Goal: Check status: Check status

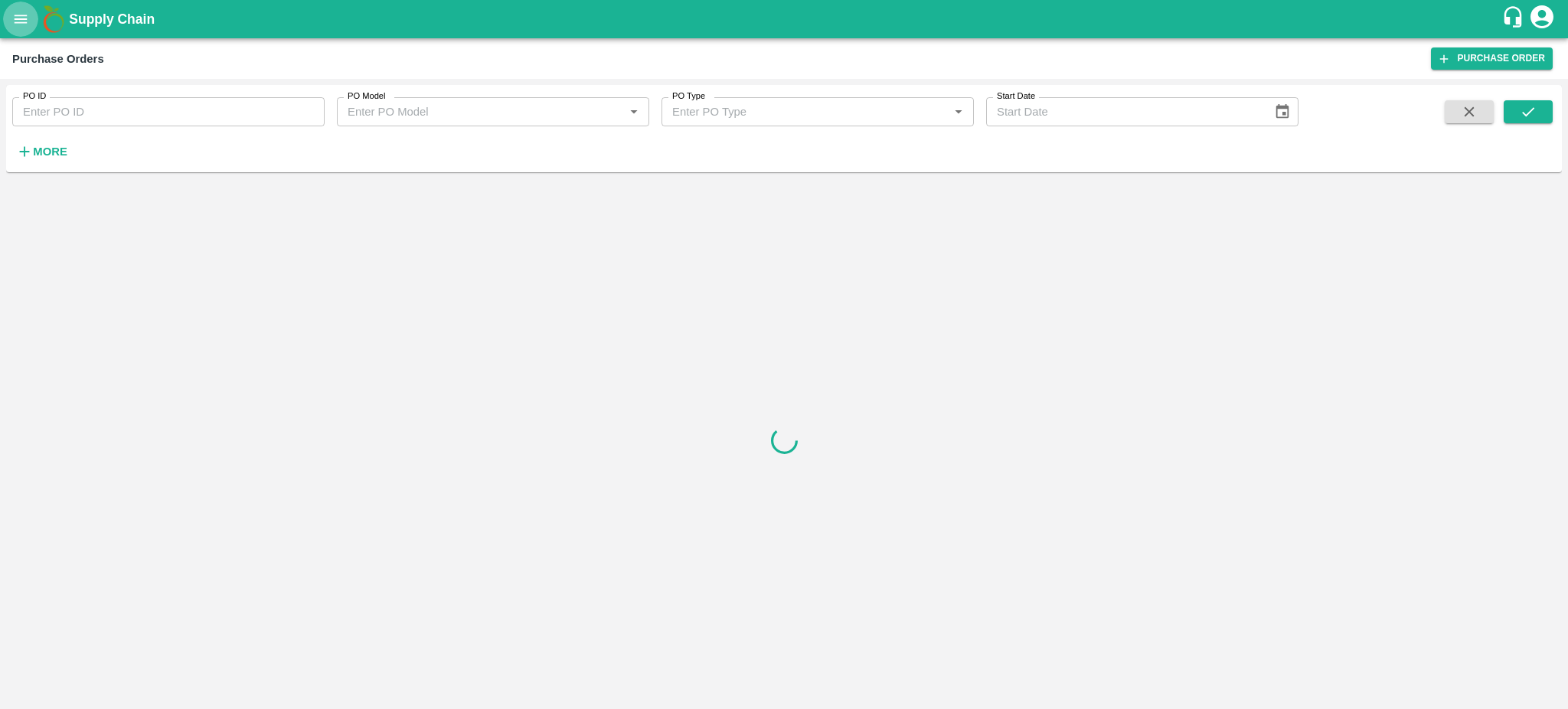
click at [19, 28] on icon "open drawer" at bounding box center [21, 19] width 17 height 17
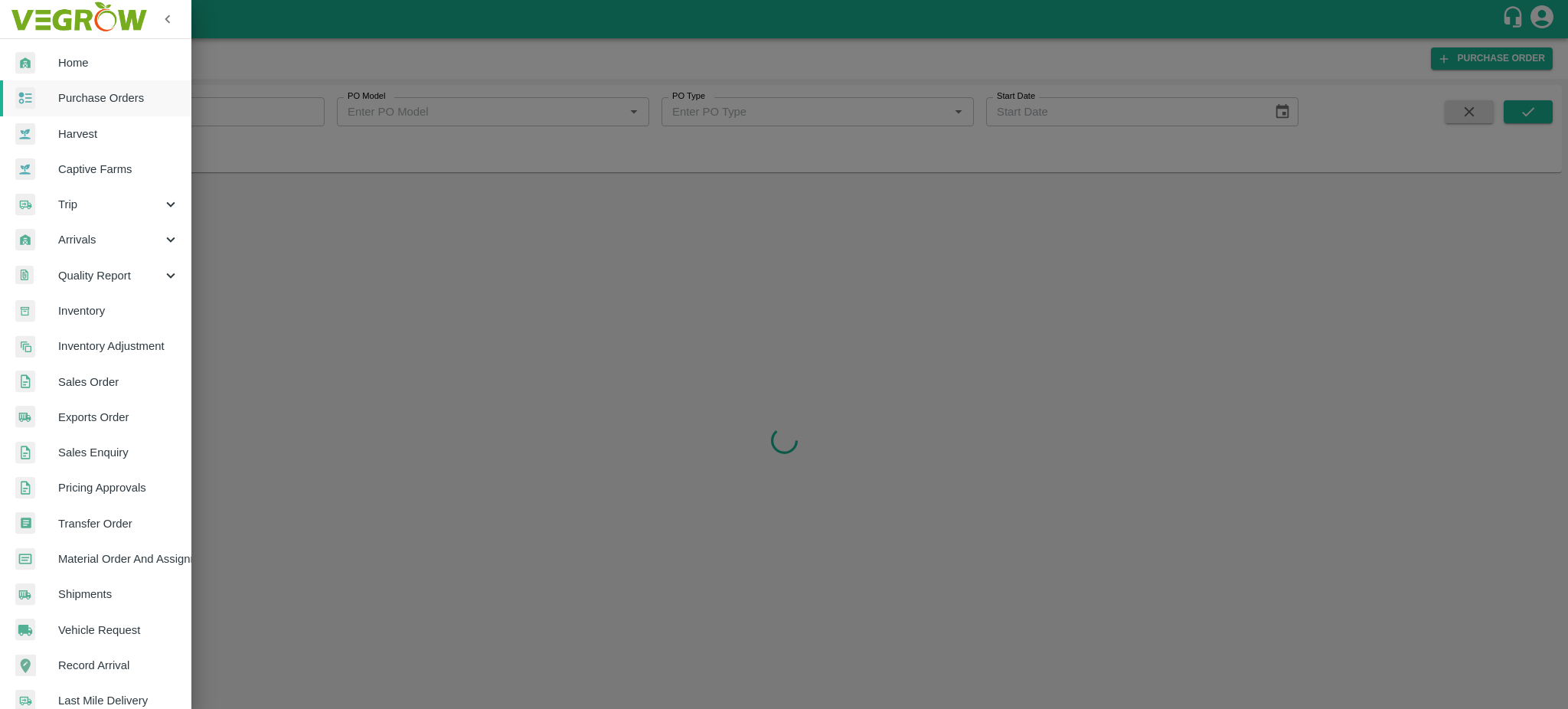
click at [106, 207] on span "Trip" at bounding box center [109, 205] width 104 height 17
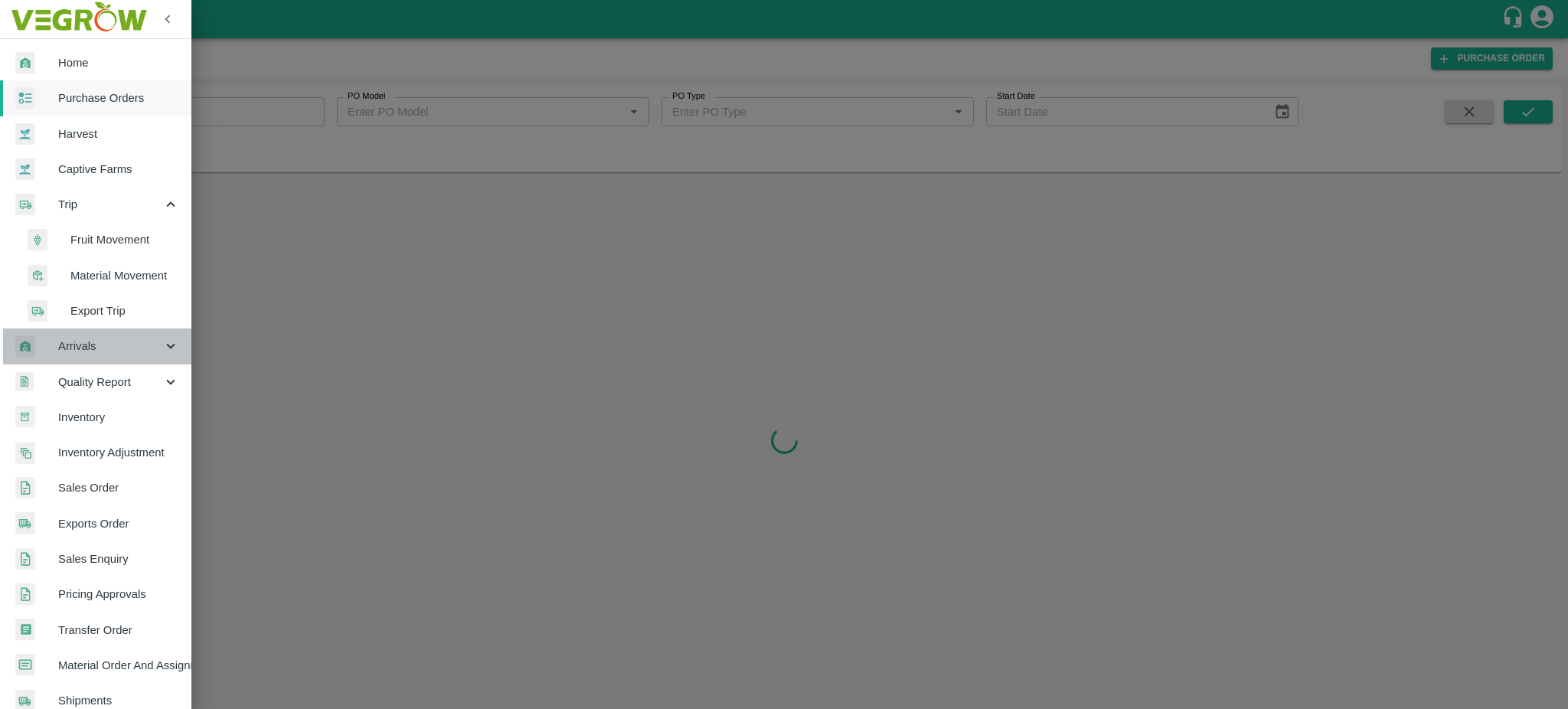
click at [127, 347] on span "Arrivals" at bounding box center [109, 346] width 104 height 17
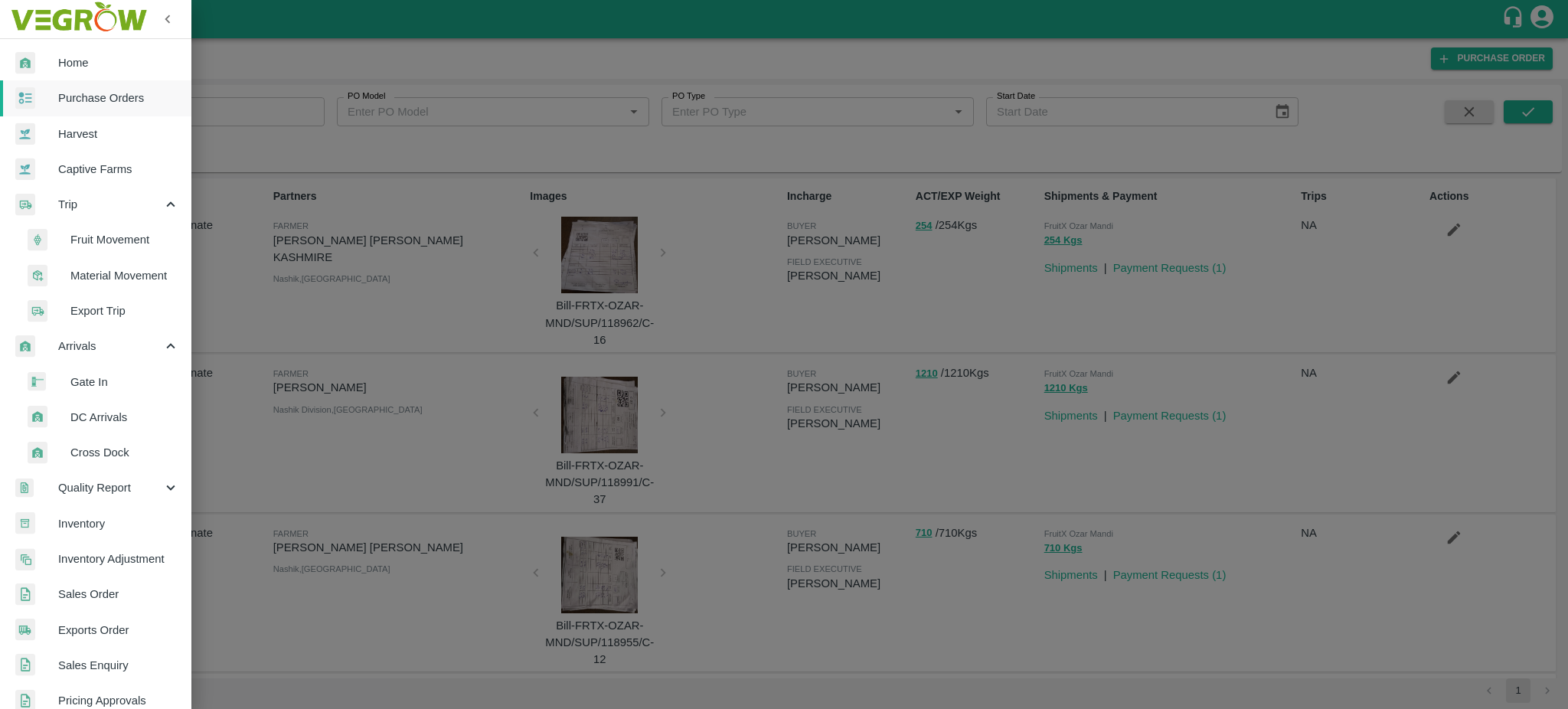
click at [107, 315] on span "Export Trip" at bounding box center [125, 311] width 108 height 17
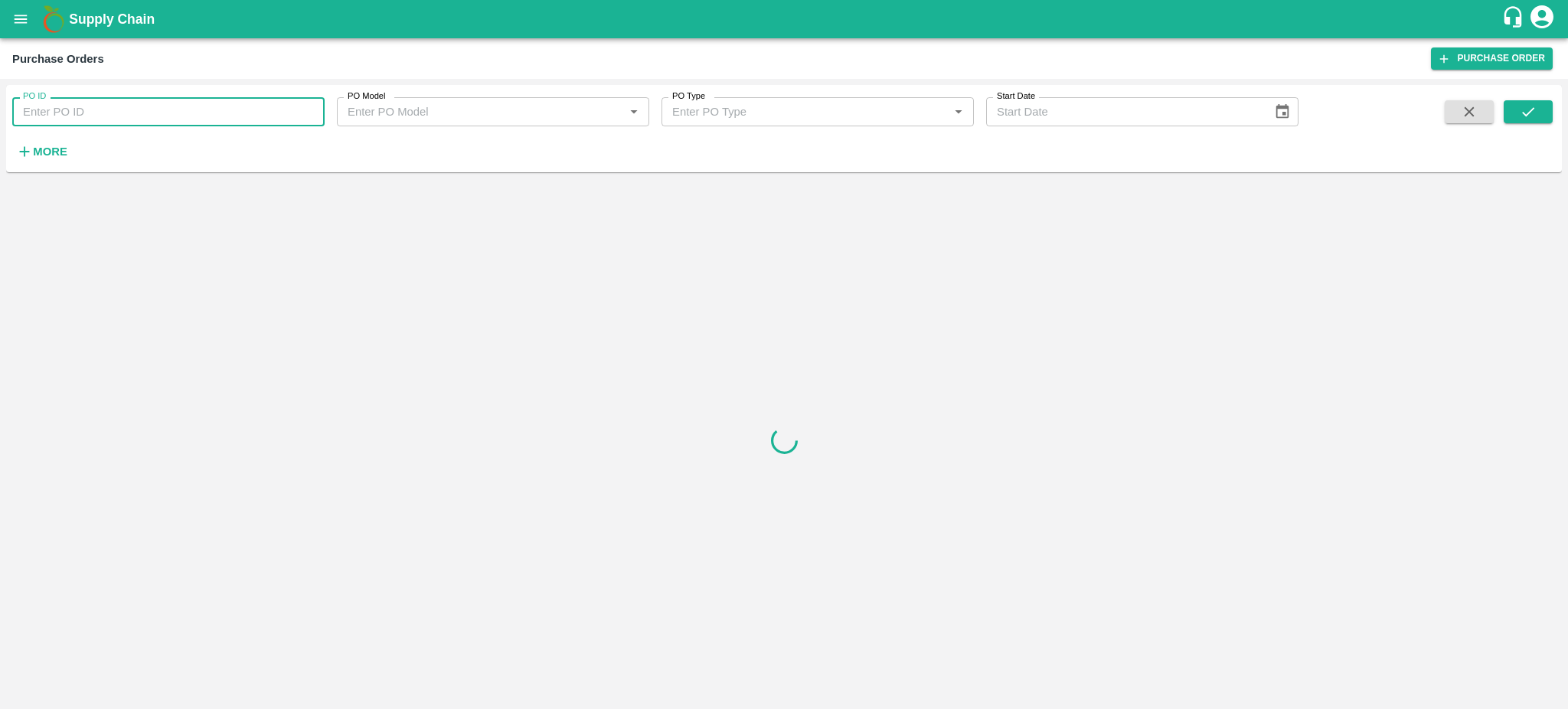
click at [46, 116] on input "PO ID" at bounding box center [168, 111] width 312 height 30
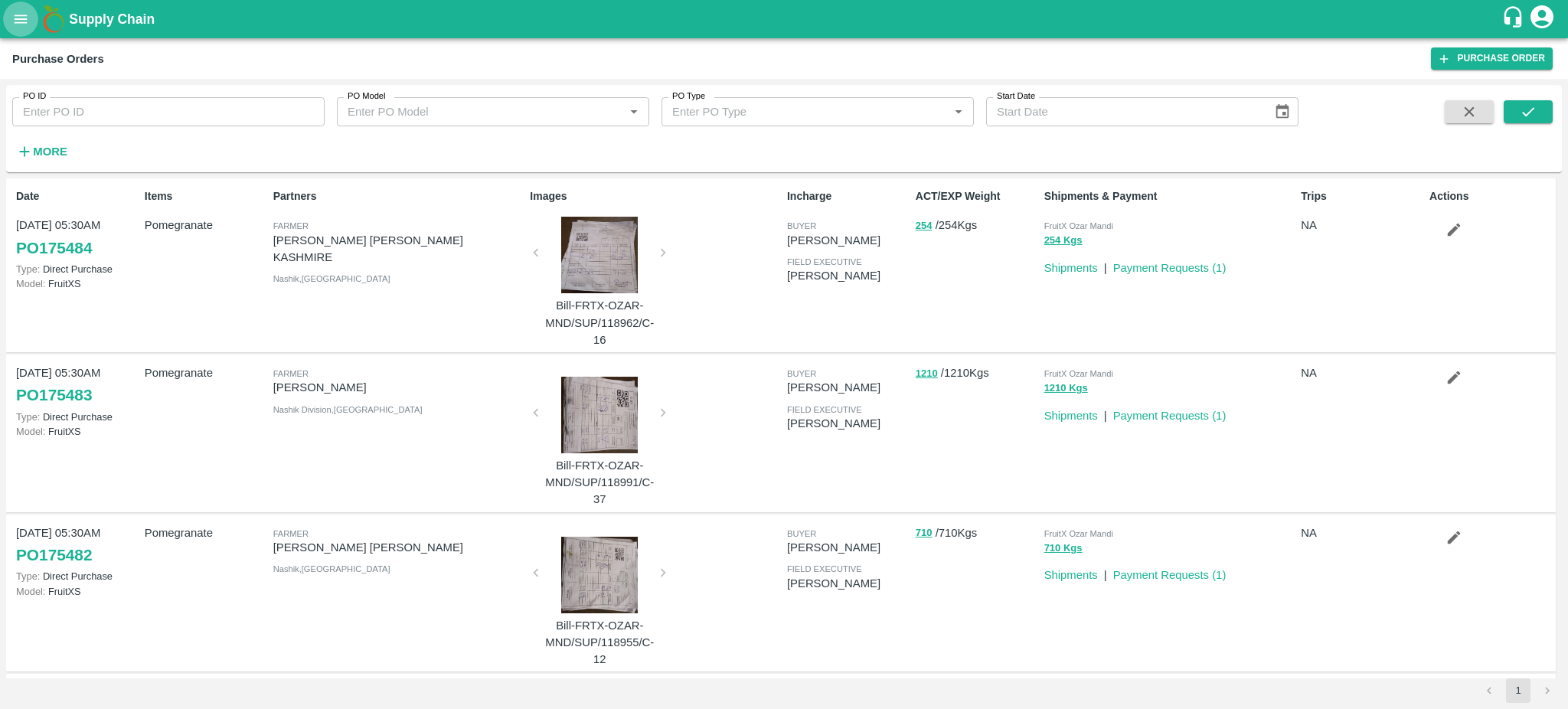
click at [17, 12] on icon "open drawer" at bounding box center [21, 19] width 17 height 17
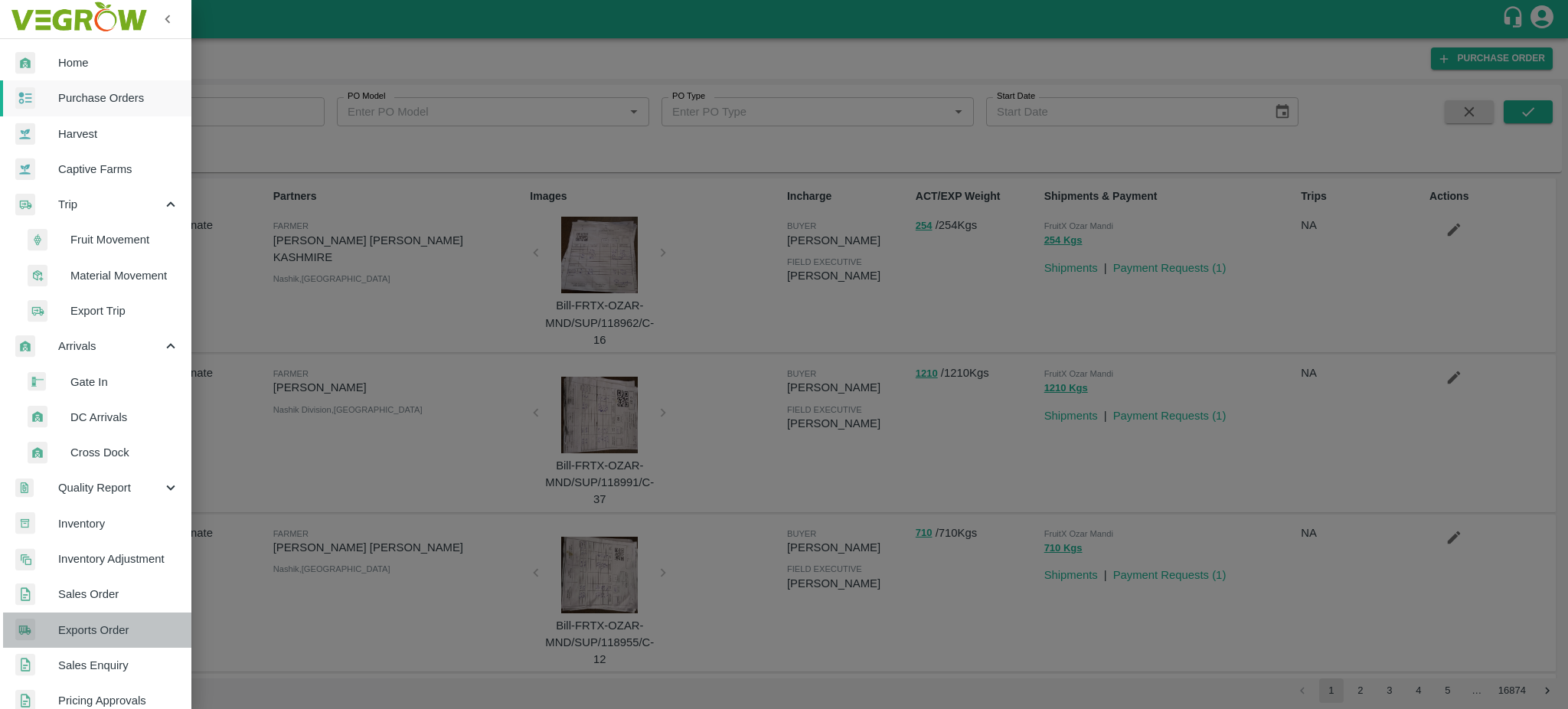
click at [111, 625] on span "Exports Order" at bounding box center [118, 630] width 121 height 17
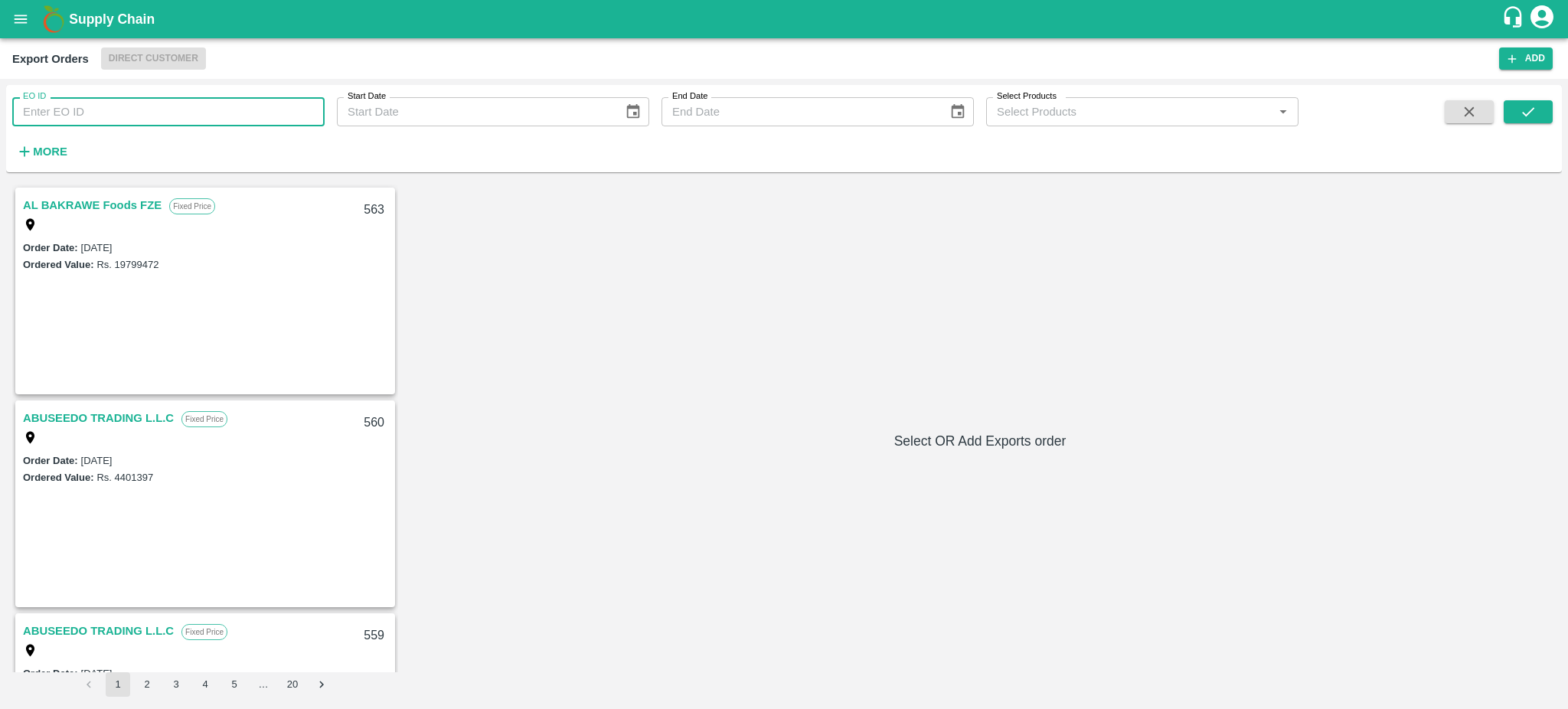
click at [54, 124] on input "EO ID" at bounding box center [168, 111] width 312 height 30
click at [1516, 100] on button "submit" at bounding box center [1528, 111] width 49 height 23
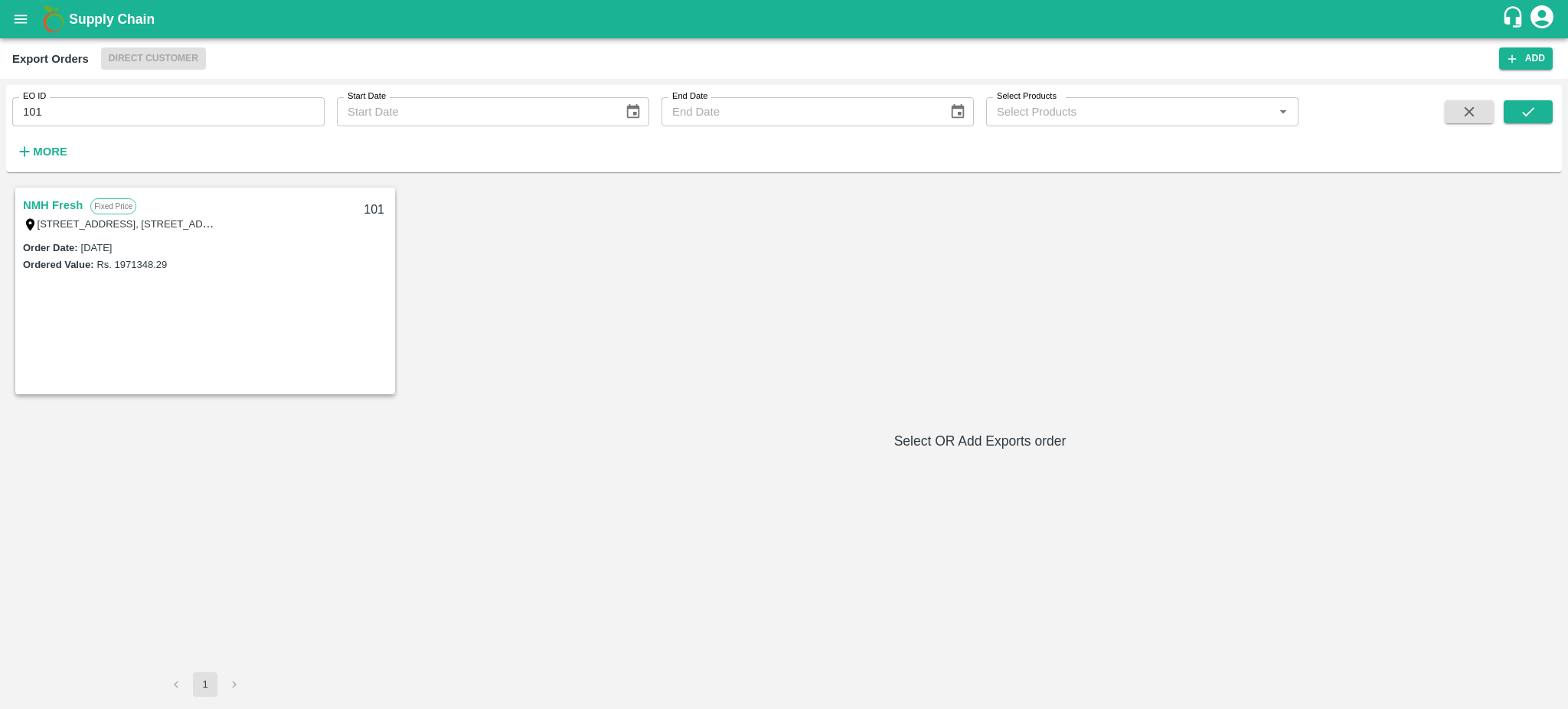
click at [53, 206] on link "NMH Fresh" at bounding box center [52, 205] width 60 height 20
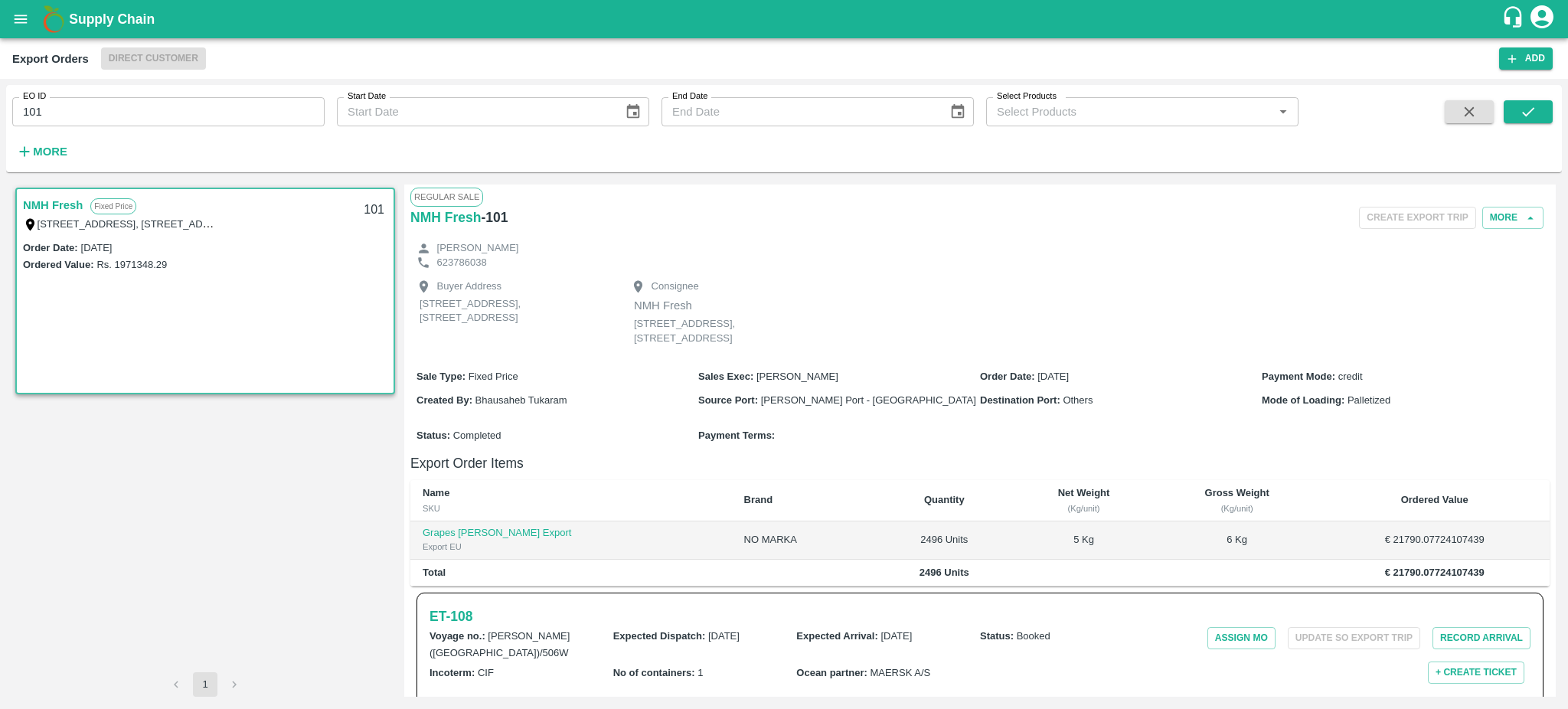
click at [1552, 610] on div "Regular Sale NMH Fresh - 101 Create Export Trip More Nicolas 623786038 Buyer Ad…" at bounding box center [980, 441] width 1151 height 512
click at [1556, 601] on div "NMH Fresh Fixed Price 13, rue du Mail, 13, rue du Mail, Paris, paris, Paris, 75…" at bounding box center [783, 440] width 1556 height 524
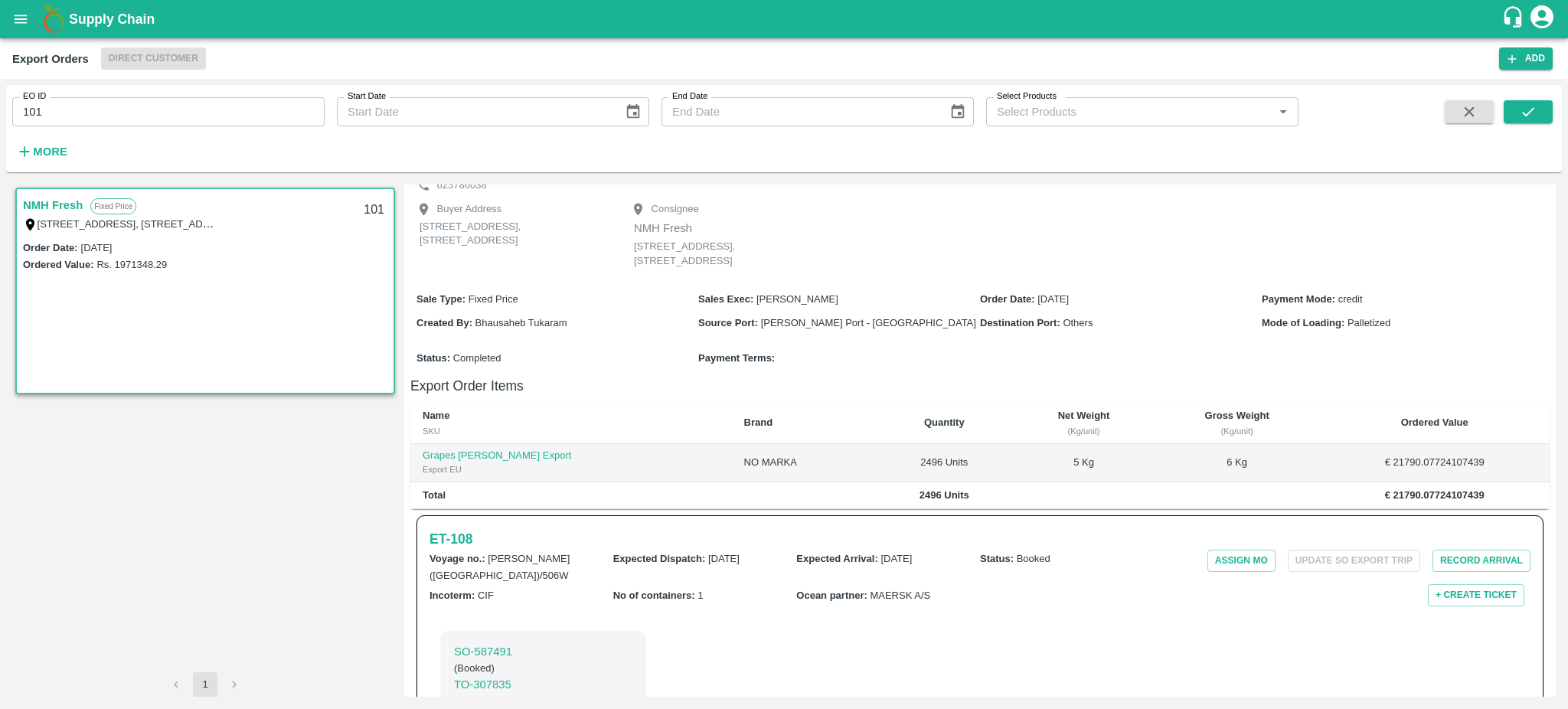
scroll to position [137, 0]
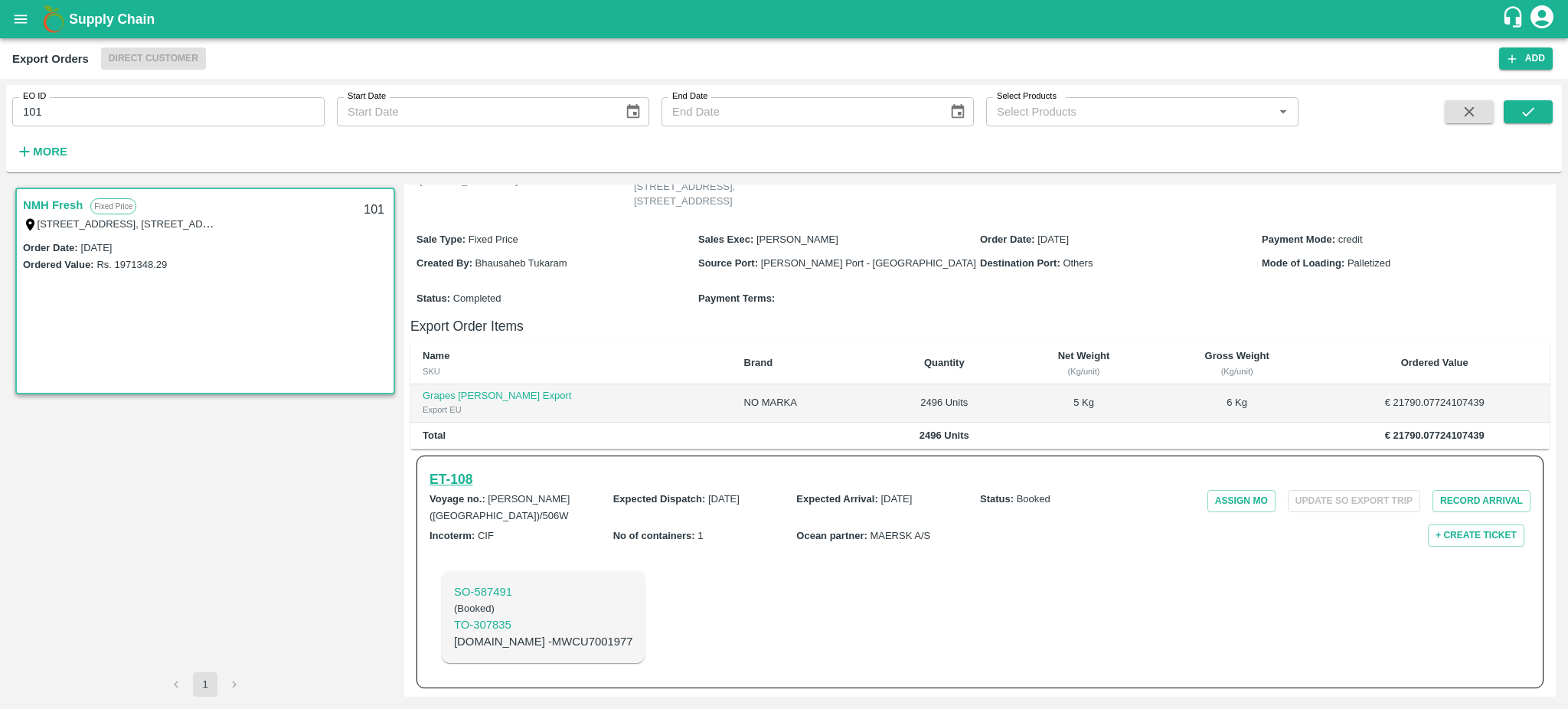
click at [442, 477] on h6 "ET- 108" at bounding box center [450, 479] width 43 height 22
click at [116, 102] on input "101" at bounding box center [168, 111] width 312 height 30
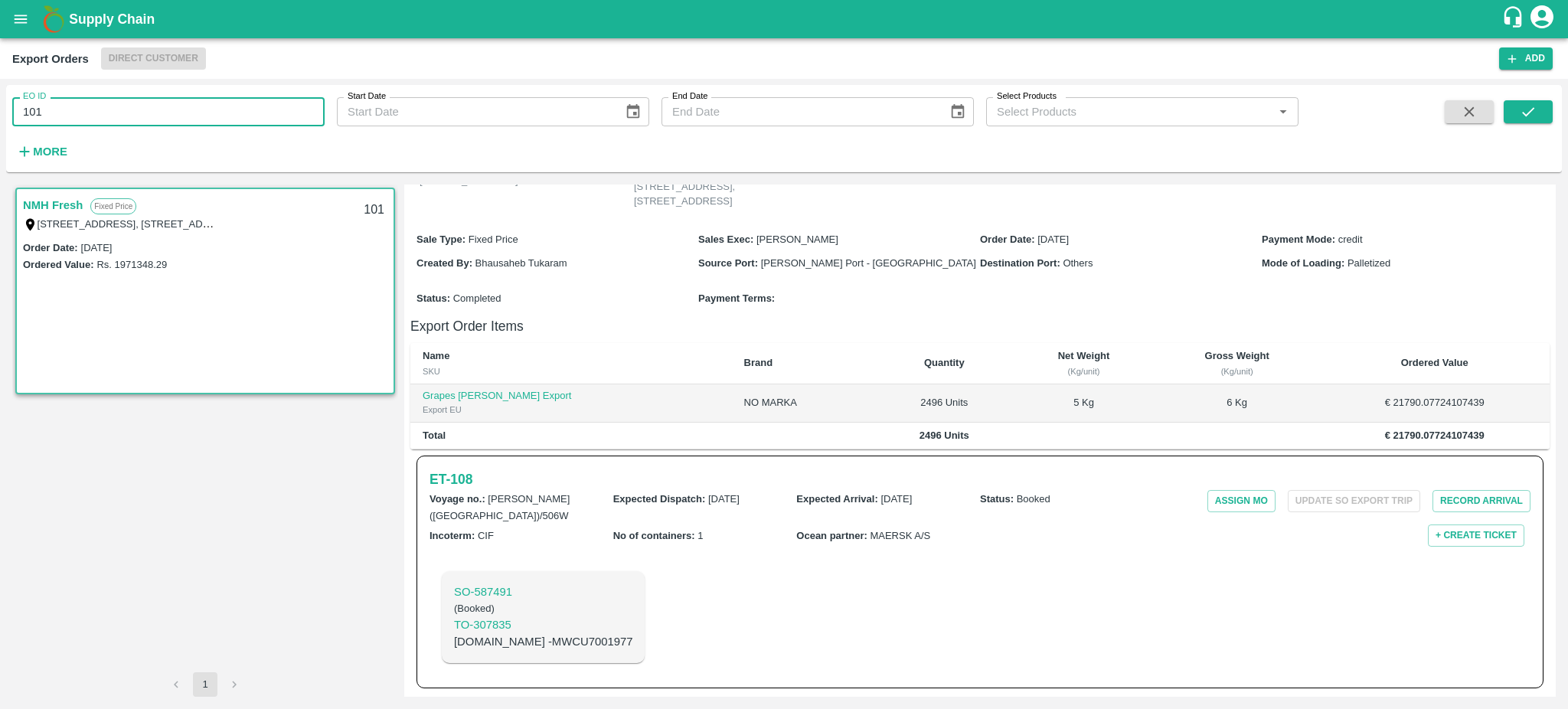
type input "101"
type input "117"
click at [1539, 108] on button "submit" at bounding box center [1528, 111] width 49 height 23
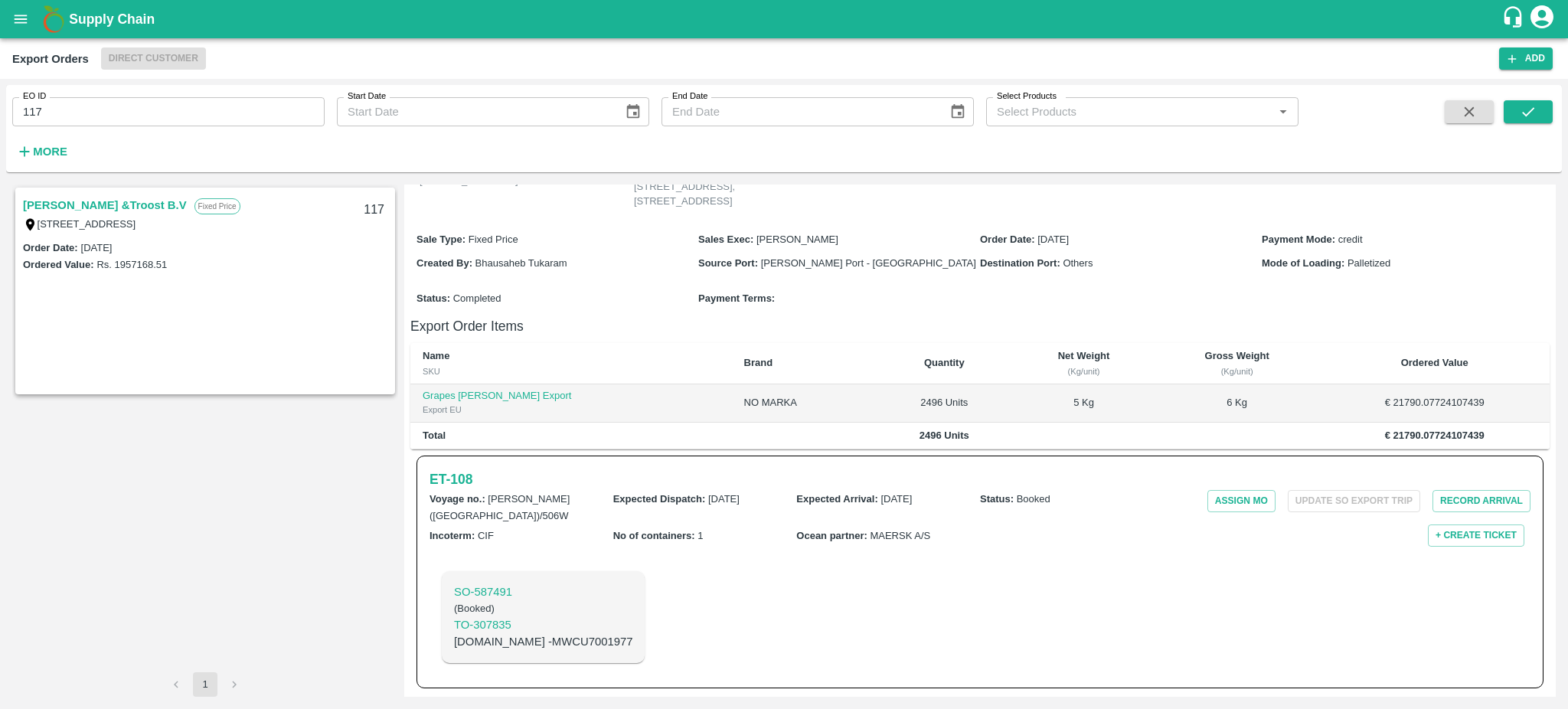
click at [88, 204] on link "Lehmann &Troost B.V" at bounding box center [105, 205] width 164 height 20
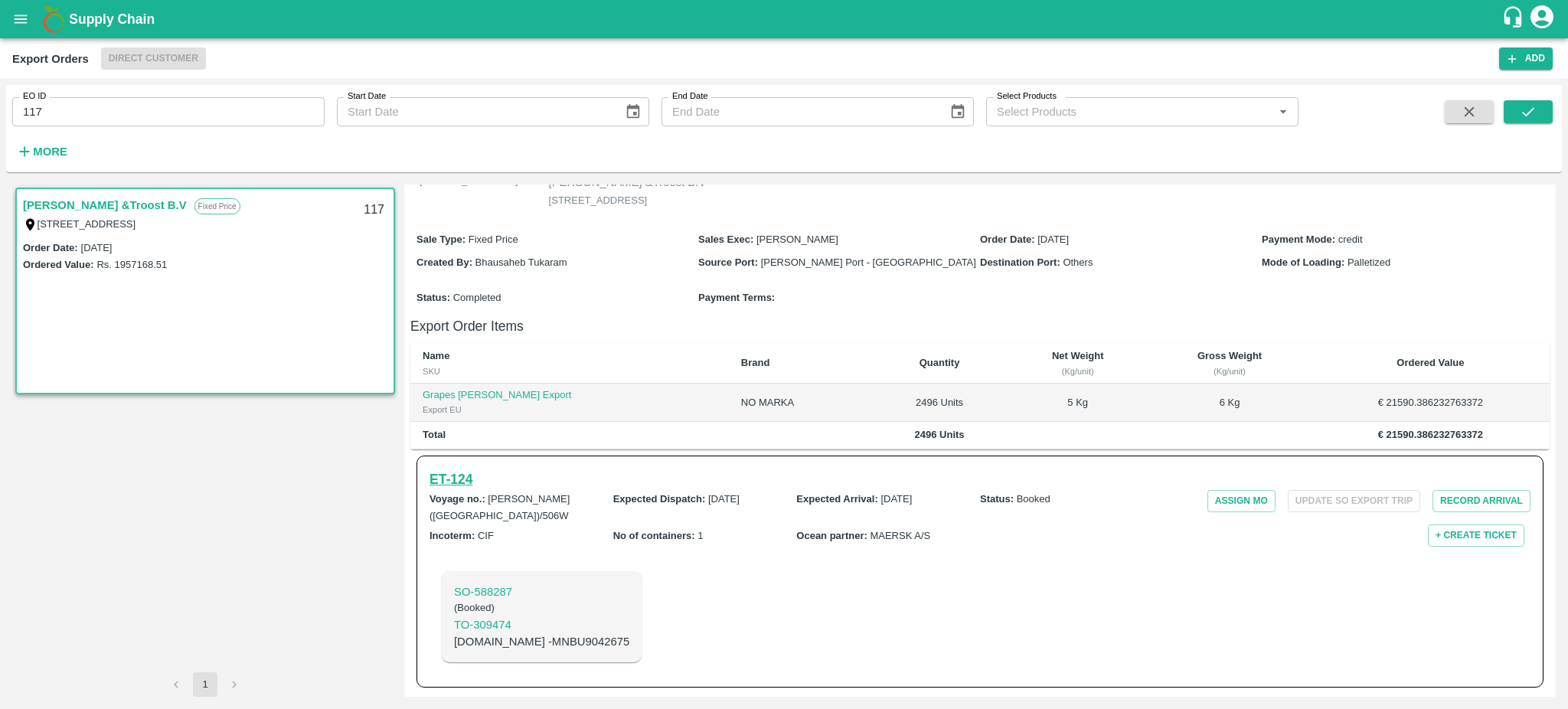
click at [461, 488] on h6 "ET- 124" at bounding box center [450, 479] width 43 height 22
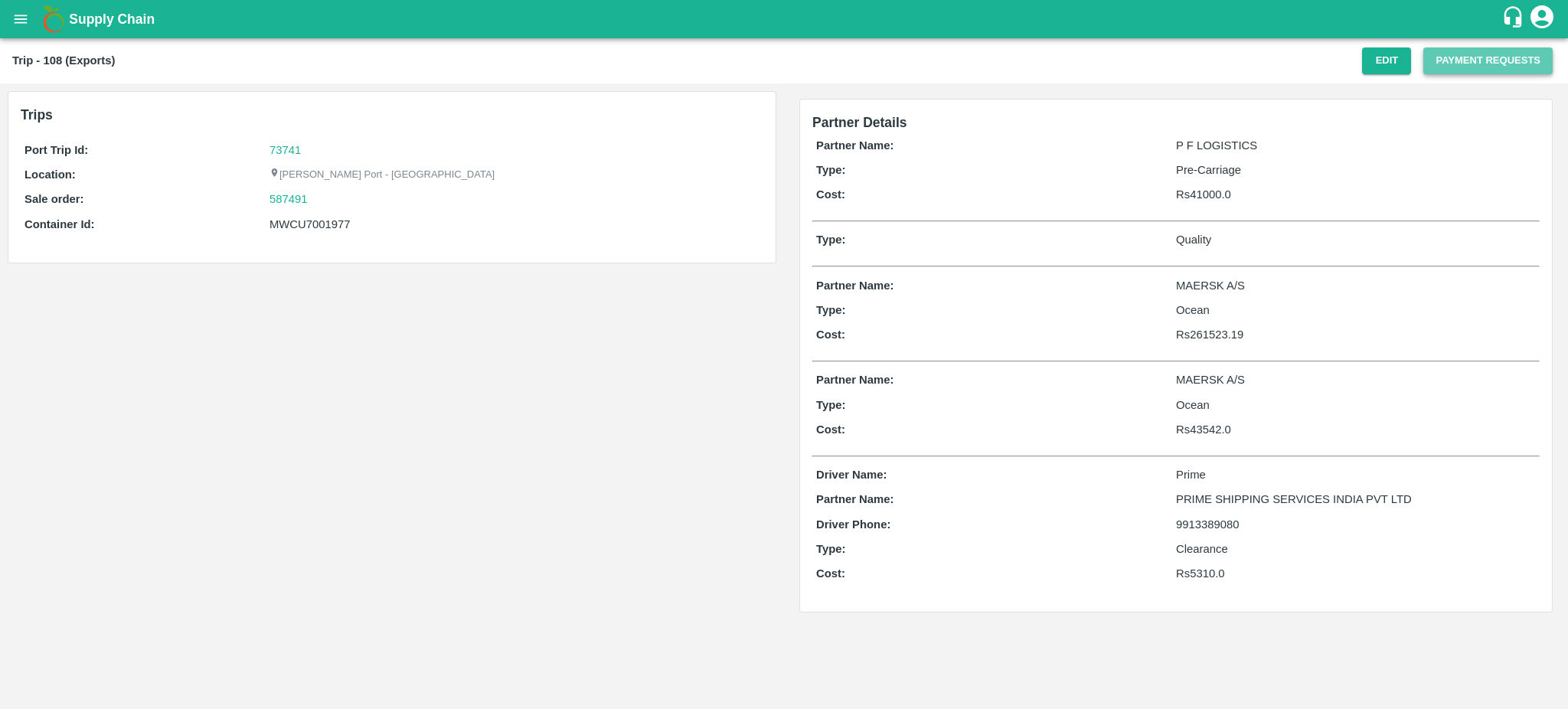
click at [1521, 57] on button "Payment Requests" at bounding box center [1488, 61] width 129 height 27
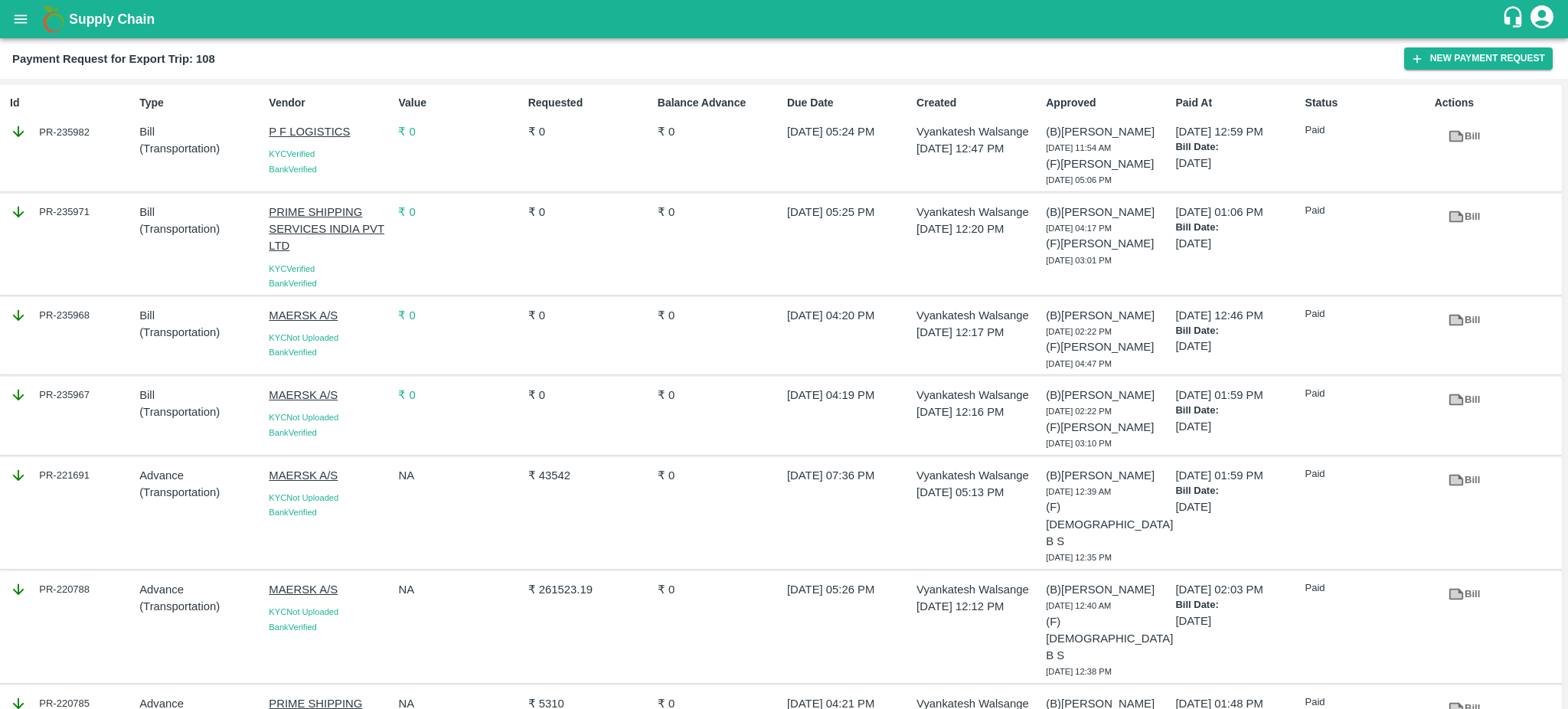
scroll to position [103, 0]
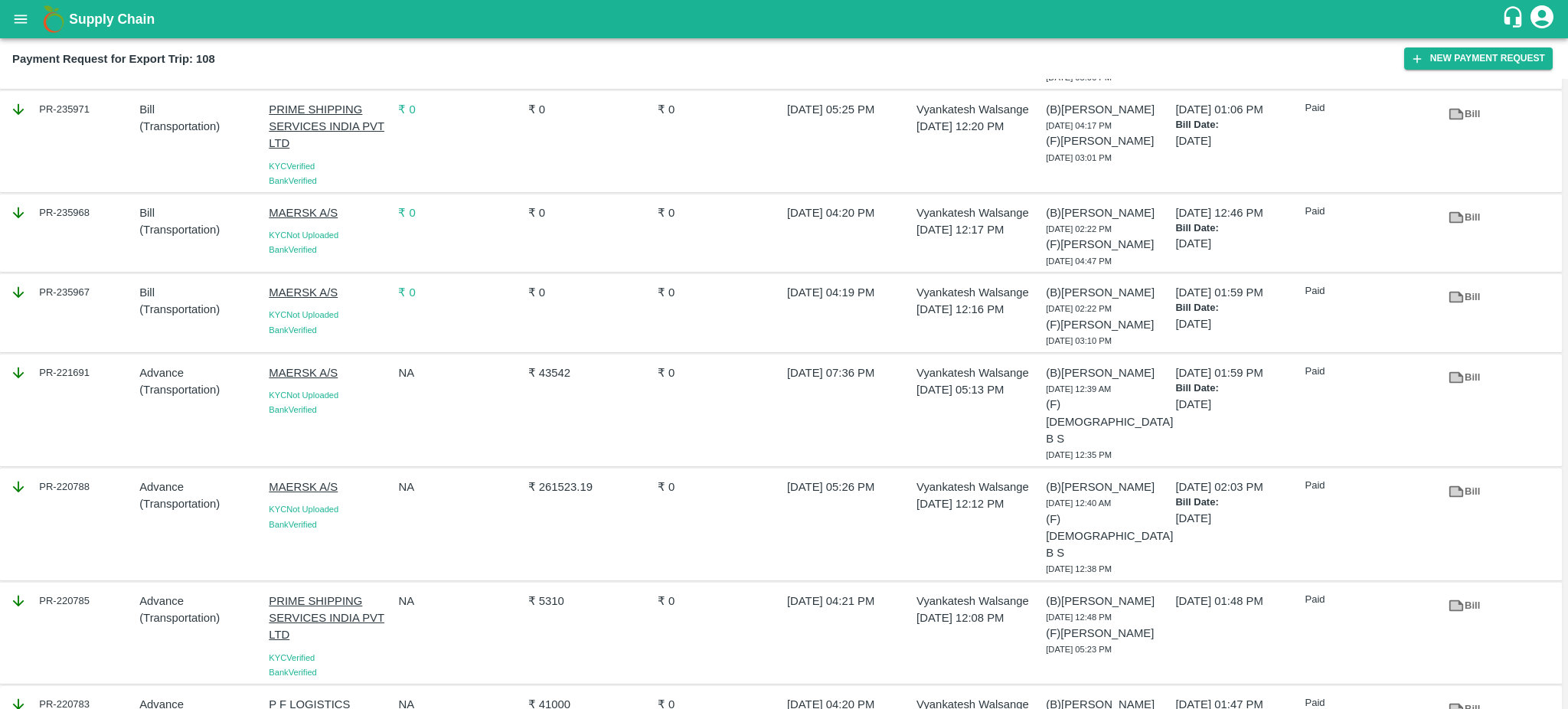
click at [1455, 704] on icon at bounding box center [1456, 708] width 11 height 9
click at [105, 696] on div "PR-220783" at bounding box center [71, 704] width 124 height 17
copy div "PR-220783"
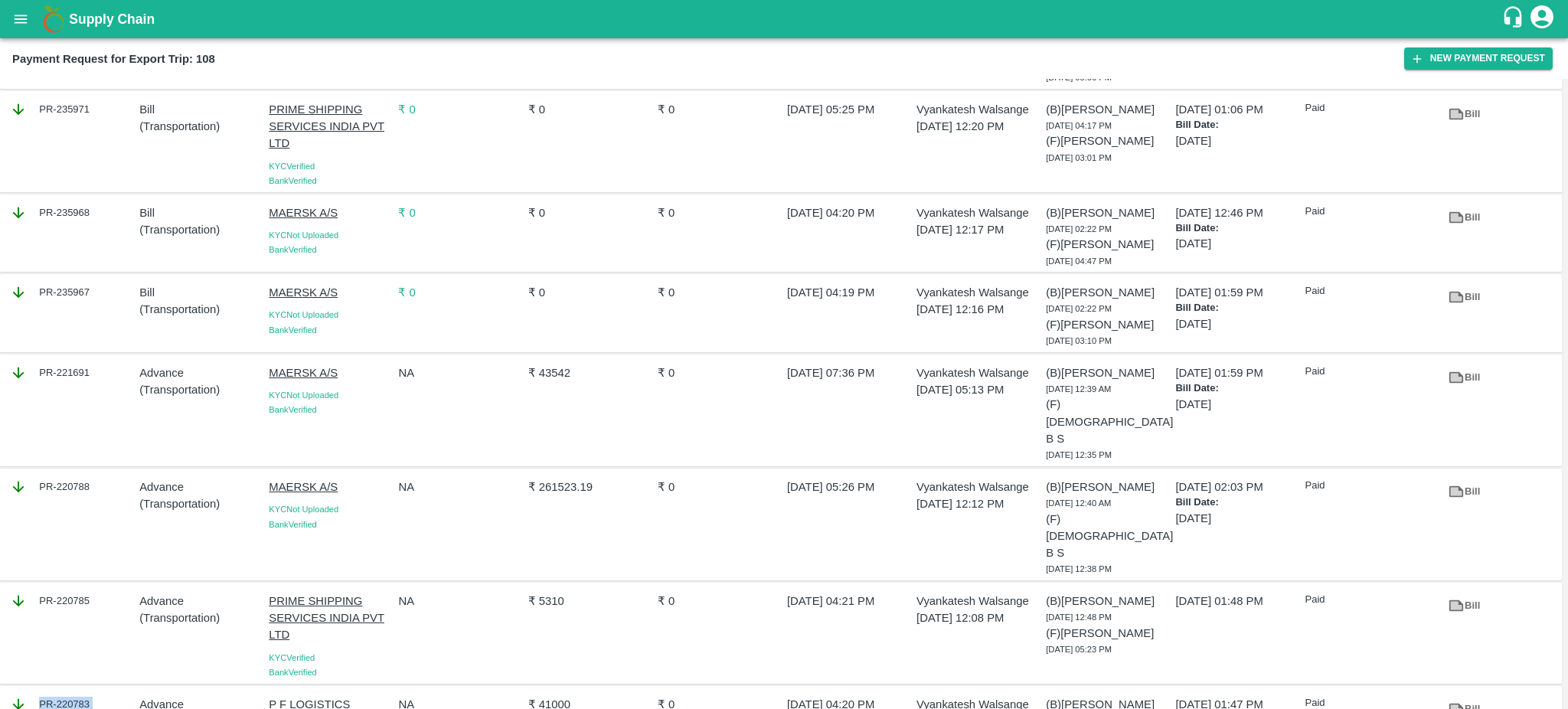
drag, startPoint x: 106, startPoint y: 629, endPoint x: 89, endPoint y: 629, distance: 17.0
click at [89, 696] on div "PR-220783" at bounding box center [71, 704] width 124 height 17
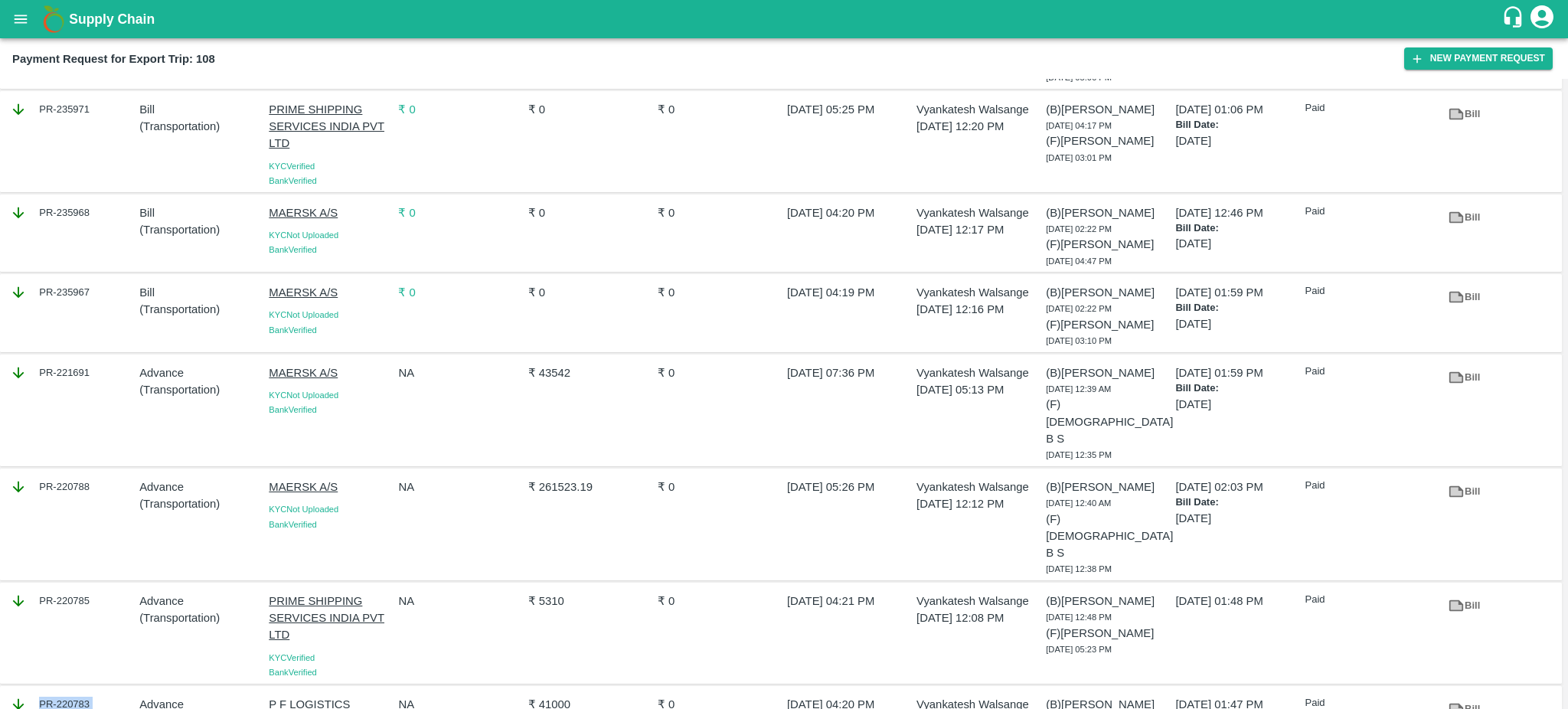
click at [89, 696] on div "PR-220783" at bounding box center [71, 704] width 124 height 17
copy div "PR-220783"
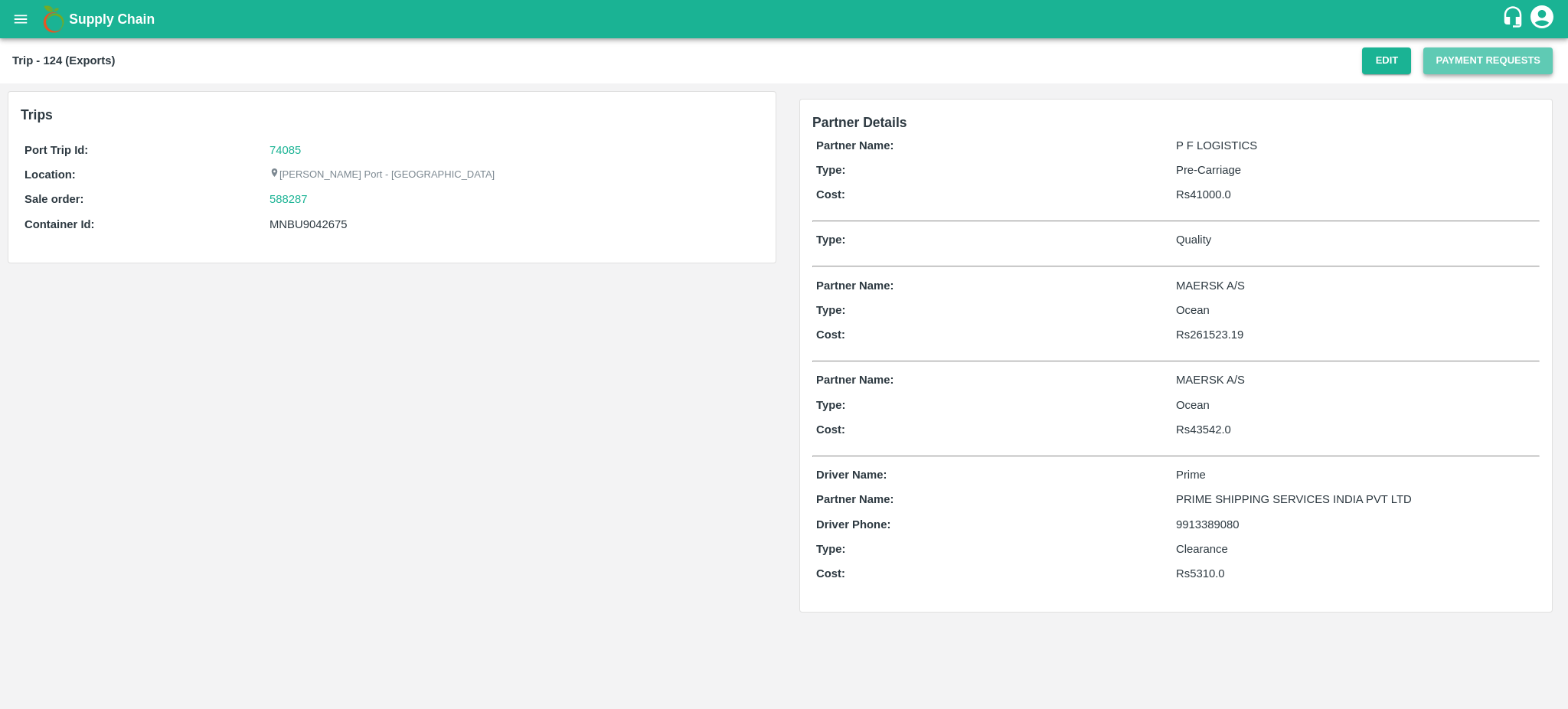
click at [1459, 65] on button "Payment Requests" at bounding box center [1488, 61] width 129 height 27
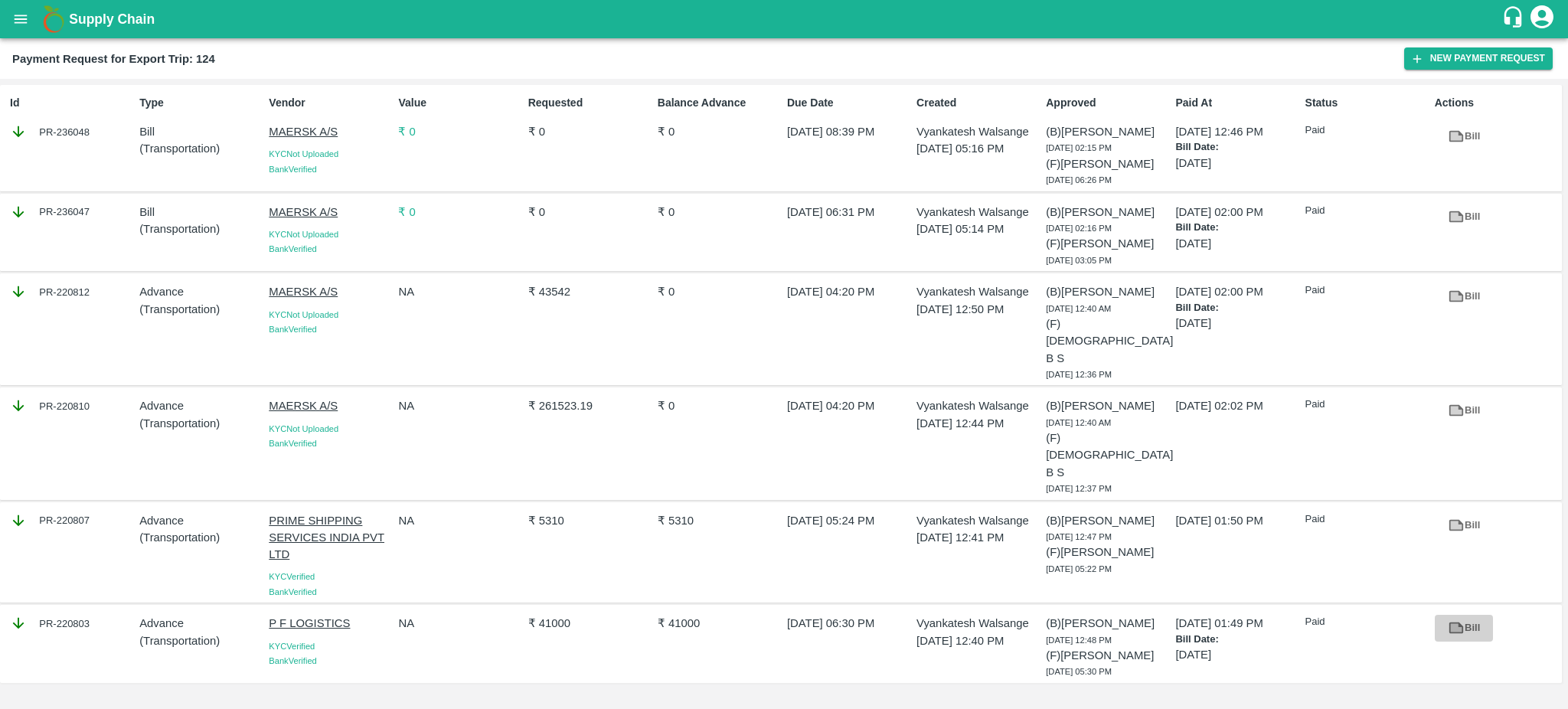
click at [1455, 624] on icon at bounding box center [1456, 628] width 11 height 9
drag, startPoint x: 108, startPoint y: 561, endPoint x: 88, endPoint y: 557, distance: 20.4
click at [88, 615] on div "PR-220803" at bounding box center [71, 623] width 124 height 17
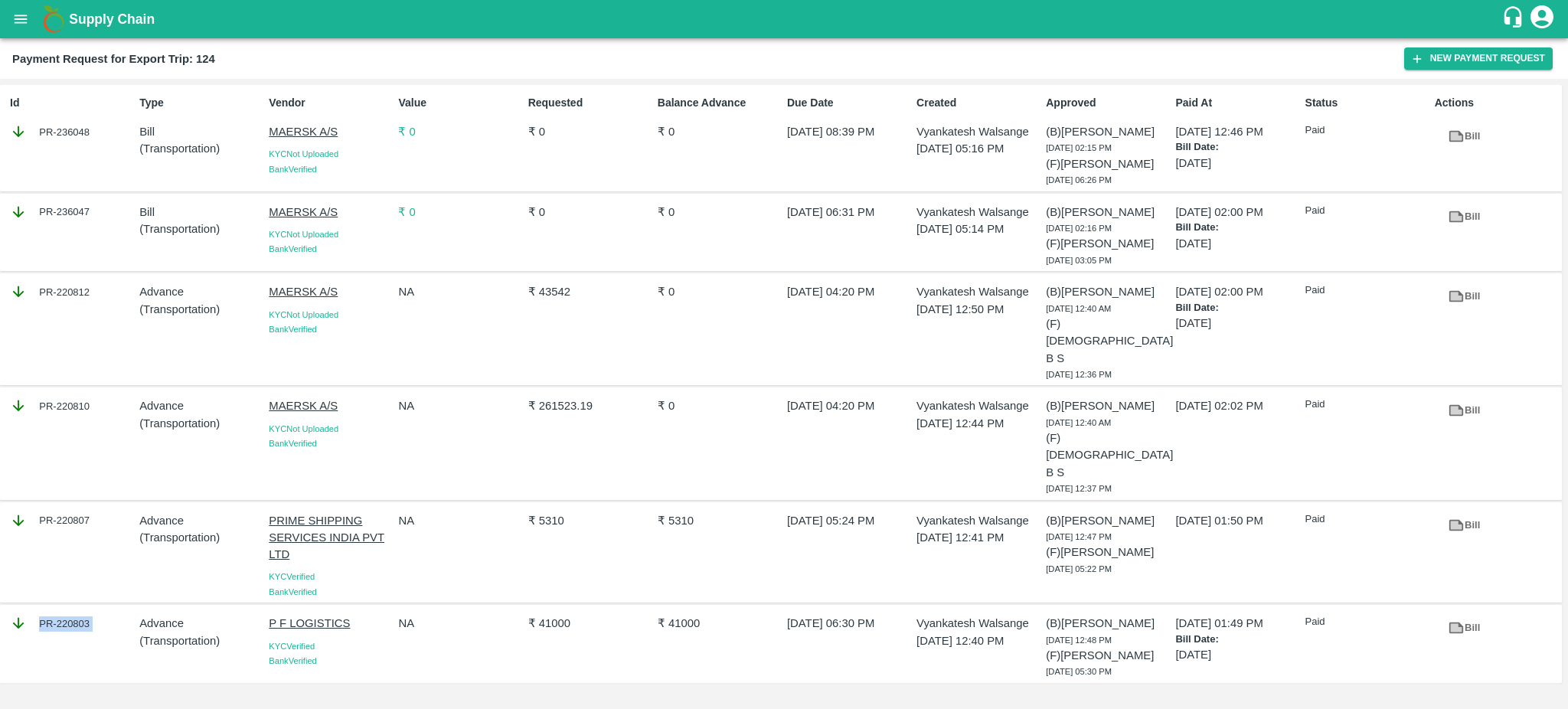
click at [88, 615] on div "PR-220803" at bounding box center [71, 623] width 124 height 17
